Goal: Task Accomplishment & Management: Complete application form

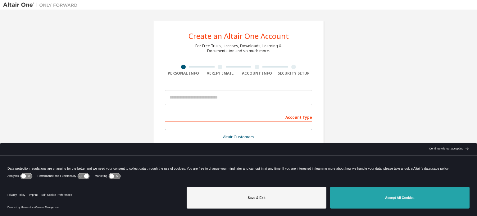
click at [404, 196] on button "Accept All Cookies" at bounding box center [400, 198] width 140 height 22
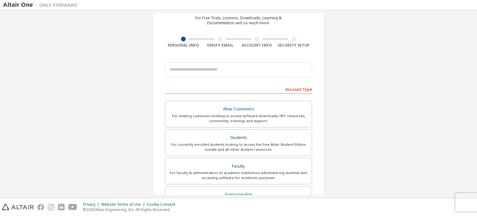
scroll to position [28, 0]
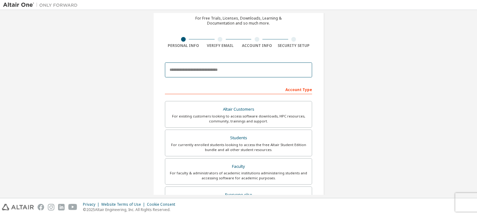
click at [185, 70] on input "email" at bounding box center [238, 69] width 147 height 15
click at [196, 72] on input "email" at bounding box center [238, 69] width 147 height 15
type input "**********"
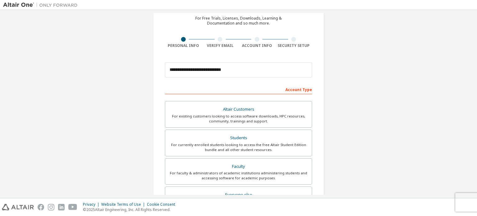
click at [176, 85] on div "Account Type" at bounding box center [238, 89] width 147 height 10
click at [223, 88] on div "Account Type" at bounding box center [238, 89] width 147 height 10
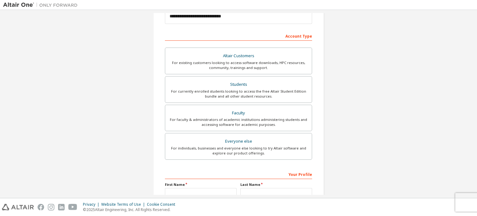
scroll to position [81, 0]
click at [238, 92] on div "For currently enrolled students looking to access the free Altair Student Editi…" at bounding box center [238, 94] width 139 height 10
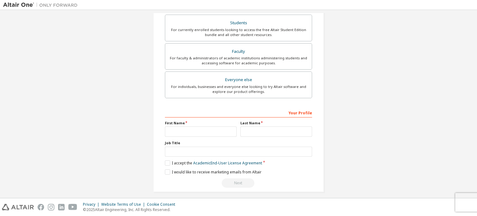
scroll to position [146, 0]
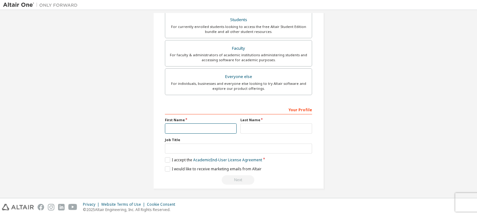
click at [174, 126] on input "text" at bounding box center [201, 128] width 72 height 10
type input "****"
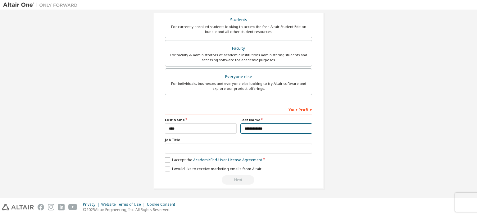
type input "**********"
click at [165, 158] on label "I accept the Academic End-User License Agreement" at bounding box center [213, 159] width 97 height 5
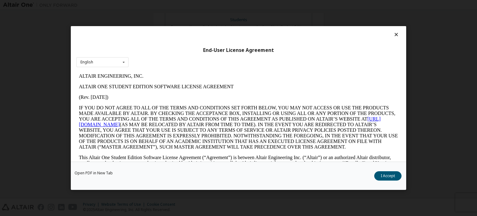
scroll to position [0, 0]
click at [386, 176] on button "I Accept" at bounding box center [387, 175] width 27 height 9
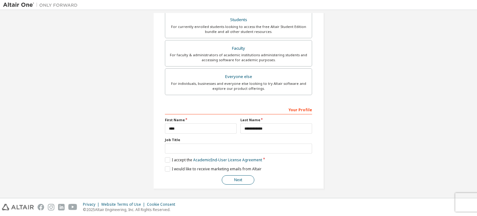
click at [236, 178] on button "Next" at bounding box center [238, 179] width 33 height 9
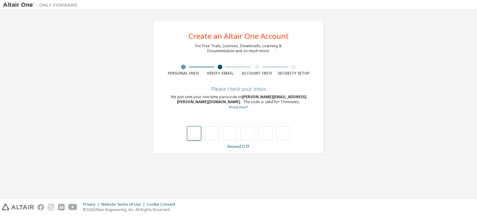
type input "*"
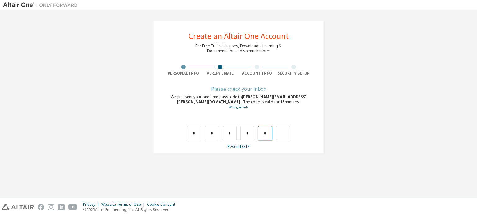
click at [268, 134] on input "*" at bounding box center [265, 133] width 14 height 14
click at [268, 134] on input "text" at bounding box center [265, 133] width 14 height 14
type input "*"
